Goal: Transaction & Acquisition: Purchase product/service

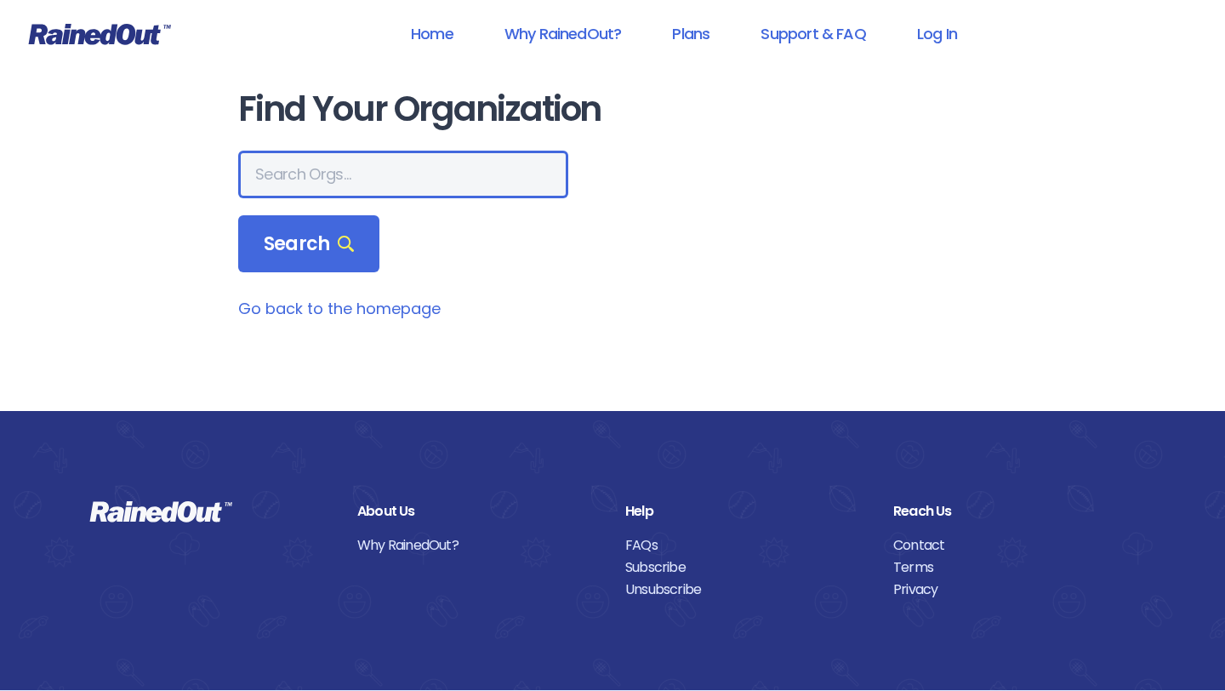
click at [288, 179] on input "text" at bounding box center [403, 175] width 330 height 48
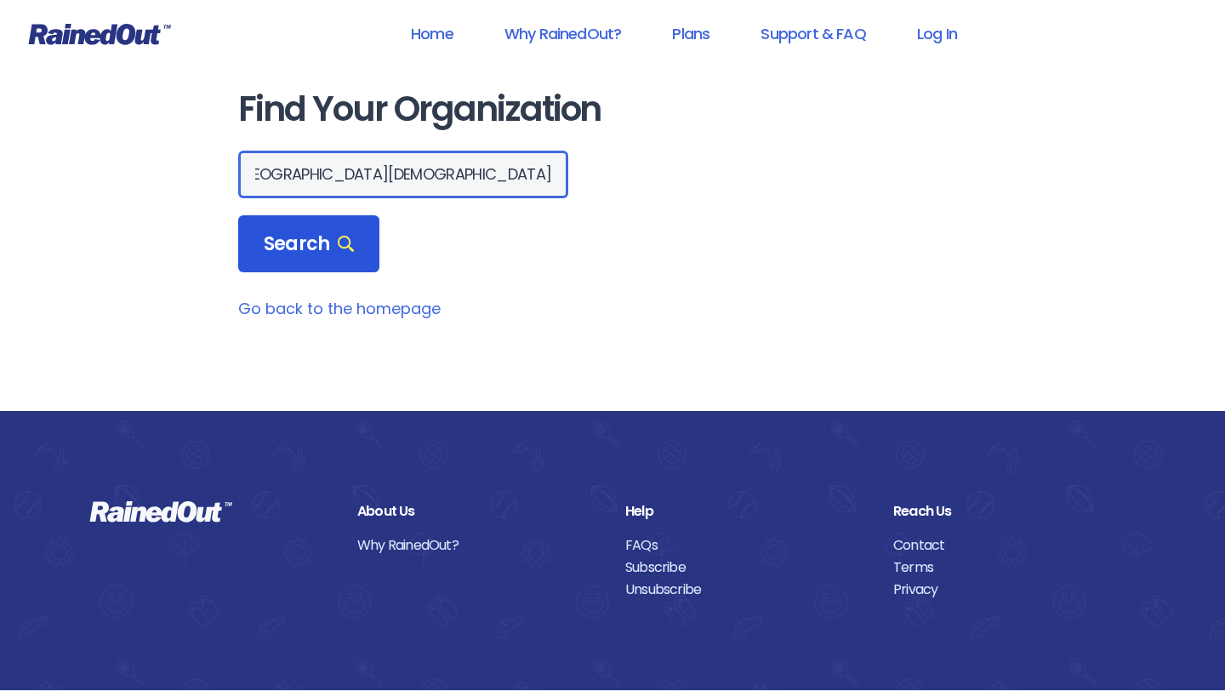
type input "[GEOGRAPHIC_DATA][DEMOGRAPHIC_DATA]"
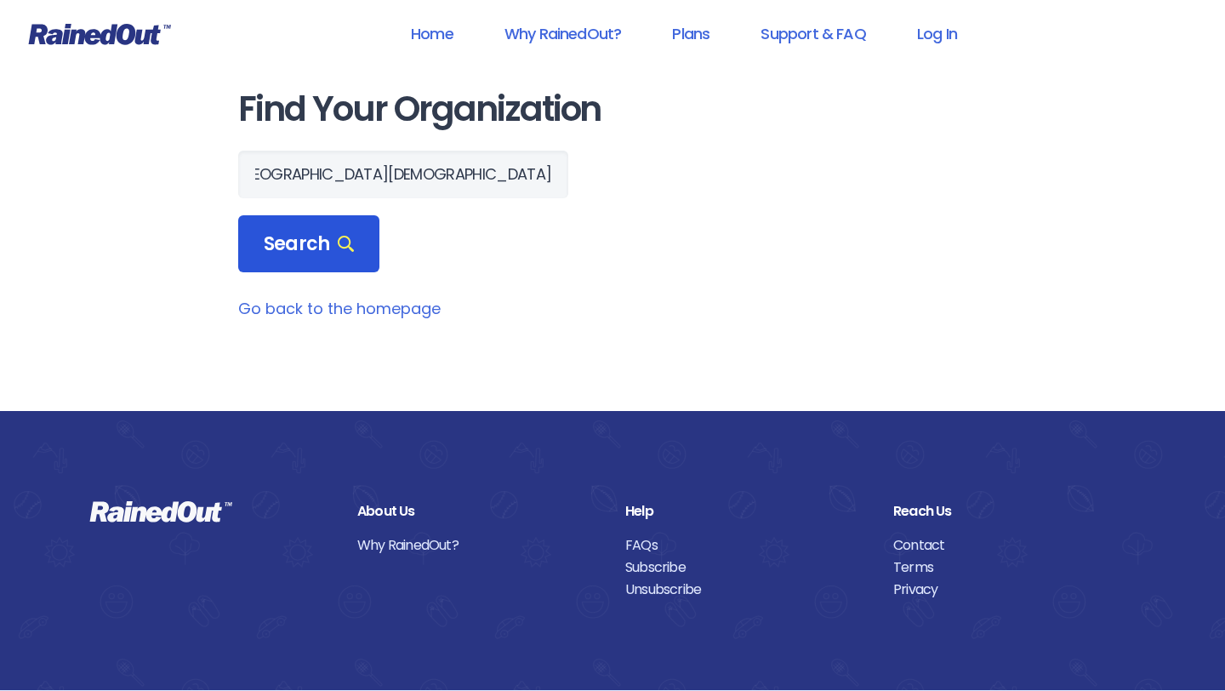
scroll to position [0, 0]
click at [279, 253] on span "Search" at bounding box center [309, 244] width 90 height 24
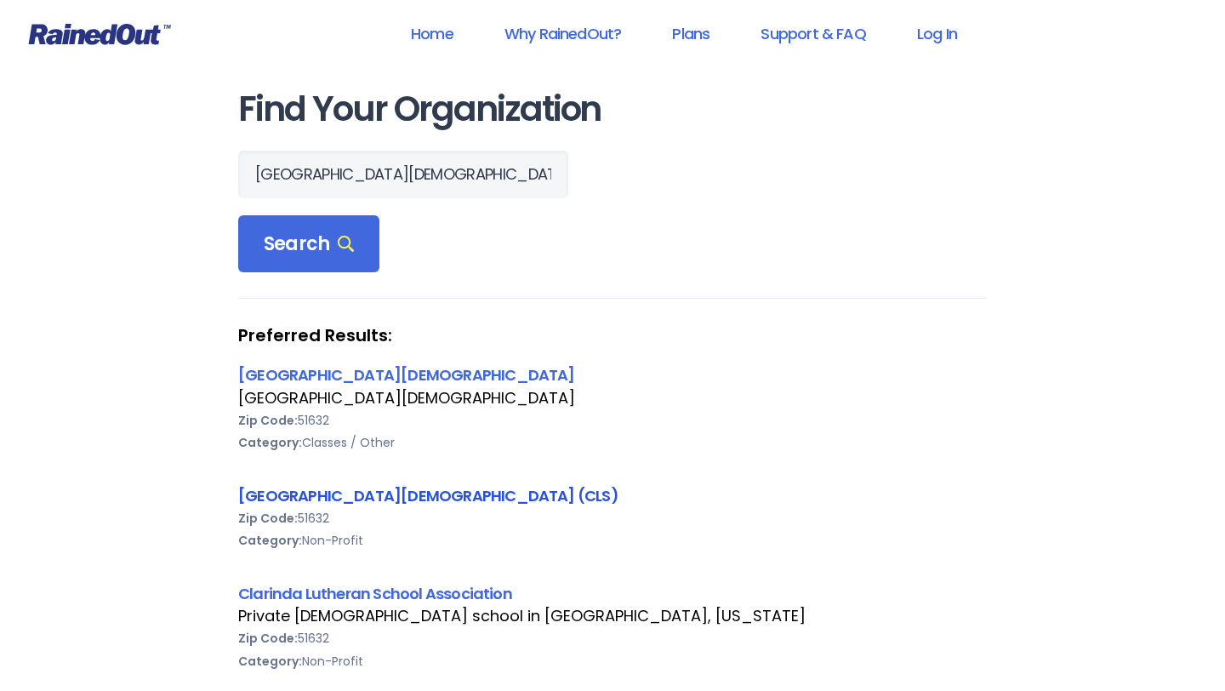
click at [328, 495] on link "[GEOGRAPHIC_DATA][DEMOGRAPHIC_DATA] (CLS)" at bounding box center [428, 495] width 380 height 21
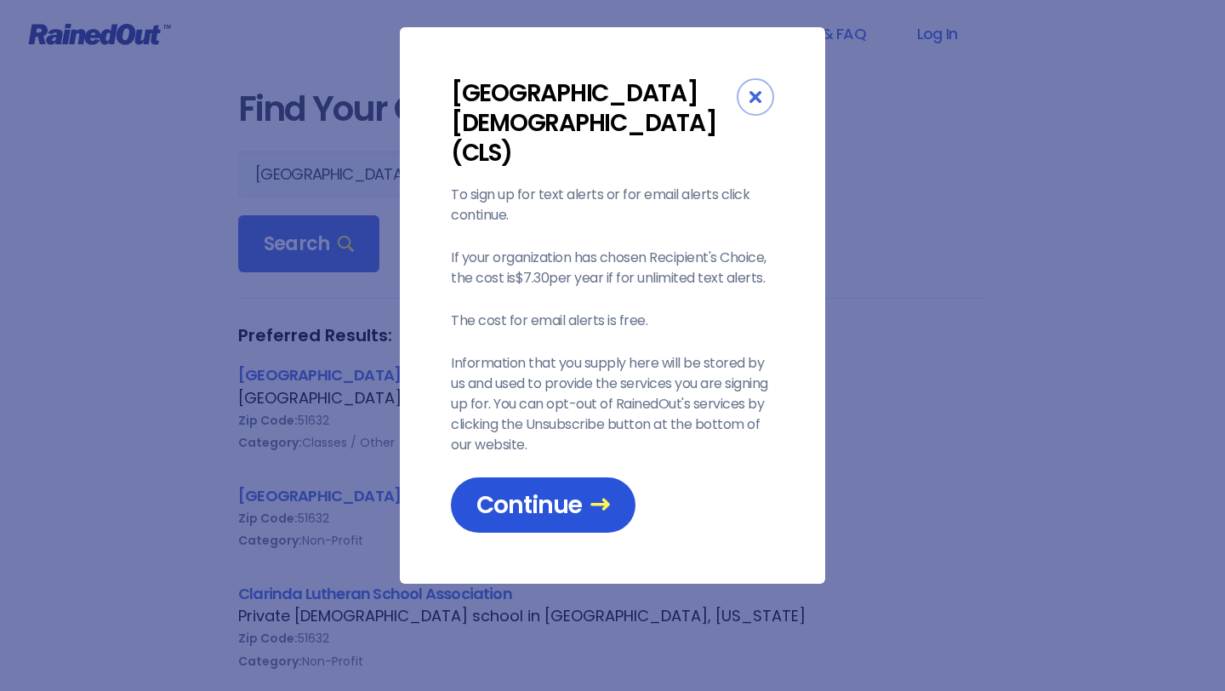
click at [509, 494] on link "Continue" at bounding box center [543, 504] width 185 height 55
